Goal: Information Seeking & Learning: Learn about a topic

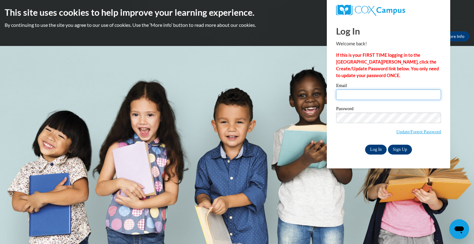
type input "sambmel@randall.k12.wi.us"
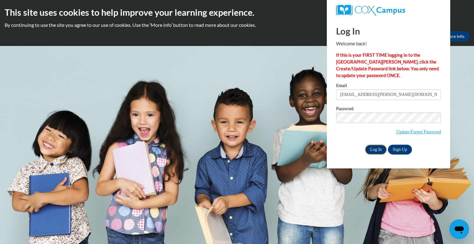
click at [381, 145] on input "Log In" at bounding box center [376, 150] width 22 height 10
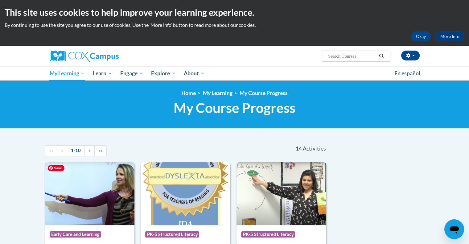
click at [75, 196] on img at bounding box center [90, 193] width 90 height 63
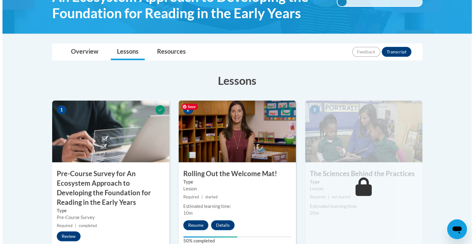
scroll to position [137, 0]
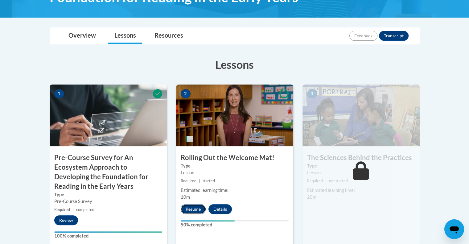
click at [199, 209] on button "Resume" at bounding box center [193, 209] width 25 height 10
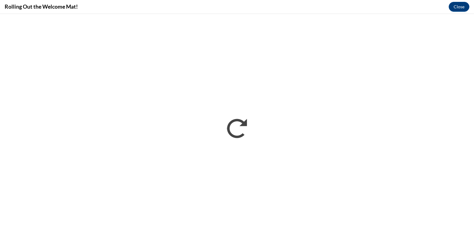
scroll to position [0, 0]
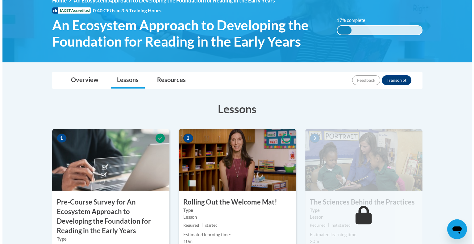
scroll to position [185, 0]
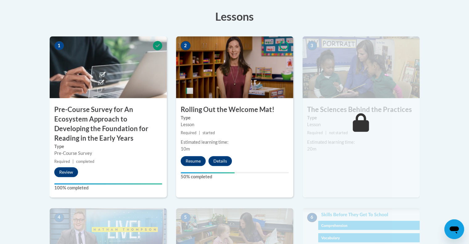
click at [193, 155] on div "2 Rolling Out the Welcome Mat! Type Lesson Required | started Estimated learnin…" at bounding box center [234, 116] width 117 height 161
click at [194, 158] on button "Resume" at bounding box center [193, 161] width 25 height 10
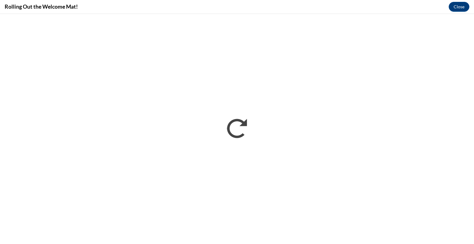
scroll to position [0, 0]
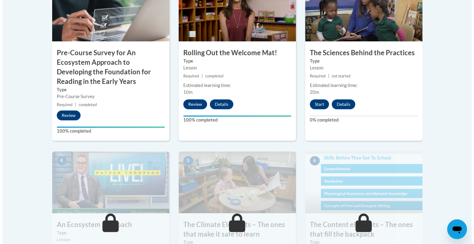
scroll to position [199, 0]
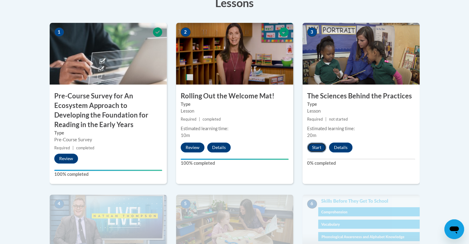
click at [317, 144] on button "Start" at bounding box center [316, 148] width 19 height 10
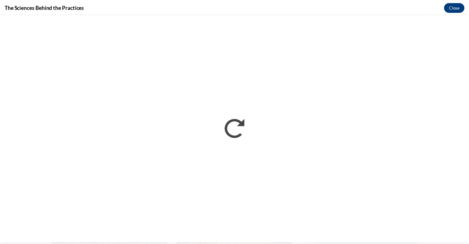
scroll to position [0, 0]
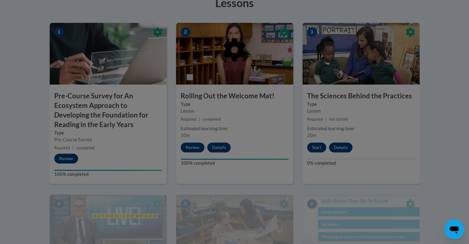
click at [318, 148] on div at bounding box center [234, 122] width 469 height 244
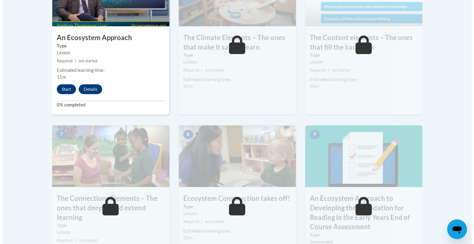
scroll to position [426, 0]
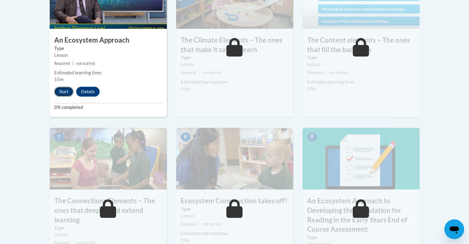
click at [64, 92] on button "Start" at bounding box center [63, 92] width 19 height 10
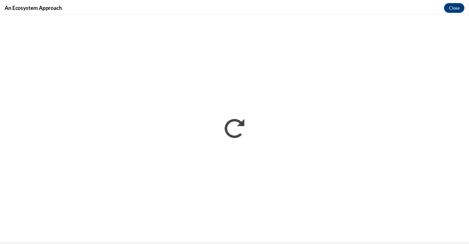
scroll to position [0, 0]
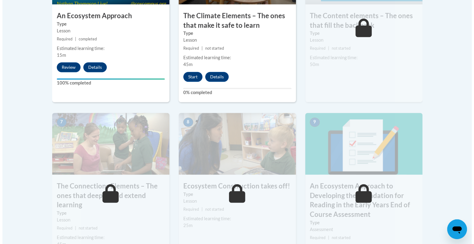
scroll to position [401, 0]
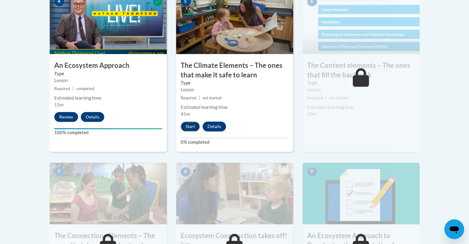
click at [191, 127] on button "Start" at bounding box center [190, 127] width 19 height 10
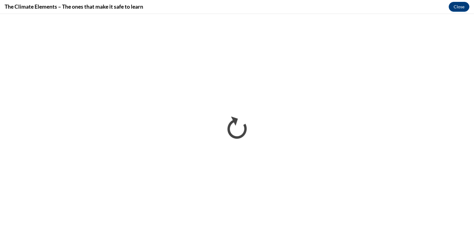
scroll to position [0, 0]
